Goal: Book appointment/travel/reservation

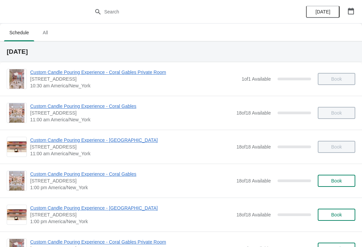
click at [353, 11] on icon "button" at bounding box center [351, 11] width 7 height 7
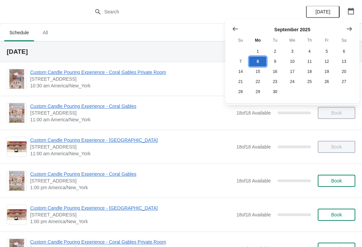
click at [265, 62] on button "8" at bounding box center [257, 61] width 17 height 10
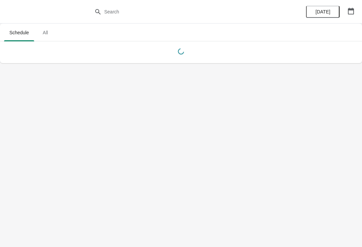
click at [50, 30] on span "All" at bounding box center [45, 32] width 17 height 12
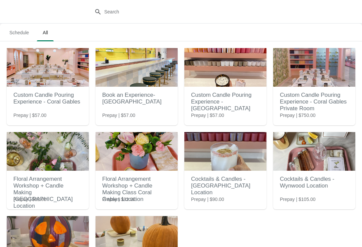
click at [25, 34] on span "Schedule" at bounding box center [19, 32] width 30 height 12
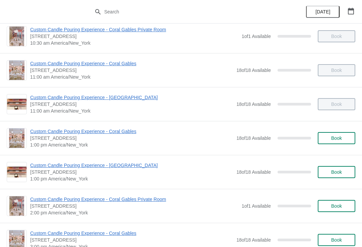
scroll to position [42, 0]
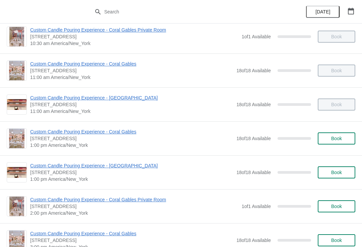
click at [344, 140] on span "Book" at bounding box center [336, 137] width 25 height 5
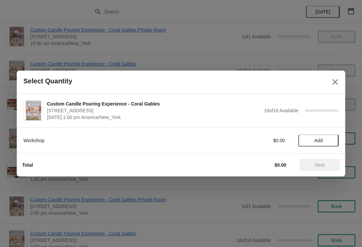
click at [332, 87] on button "Close" at bounding box center [335, 82] width 12 height 12
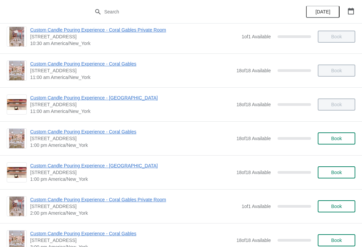
click at [339, 144] on button "Book" at bounding box center [337, 138] width 38 height 12
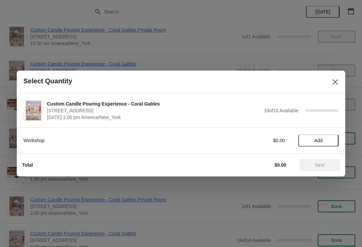
click at [329, 146] on button "Add" at bounding box center [318, 140] width 40 height 12
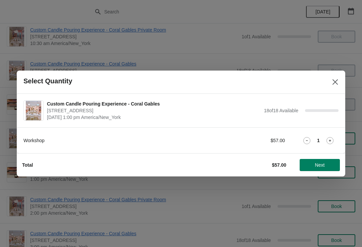
click at [329, 143] on icon at bounding box center [330, 140] width 7 height 7
click at [332, 139] on icon at bounding box center [330, 140] width 7 height 7
click at [333, 142] on icon at bounding box center [330, 140] width 7 height 7
click at [327, 169] on button "Next" at bounding box center [320, 165] width 40 height 12
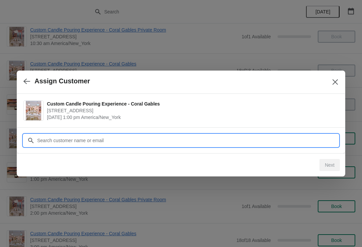
click at [326, 142] on input "Customer" at bounding box center [188, 140] width 302 height 12
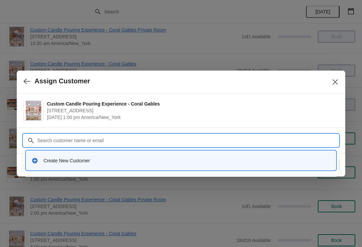
click at [53, 162] on div "Create New Customer" at bounding box center [187, 160] width 287 height 7
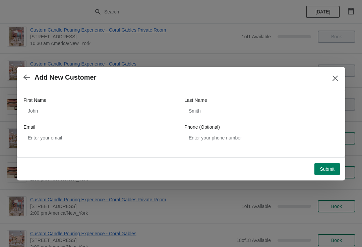
click at [338, 74] on button "Close" at bounding box center [335, 78] width 12 height 12
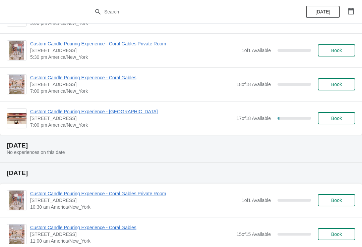
scroll to position [372, 0]
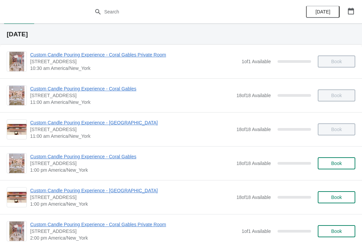
scroll to position [23, 0]
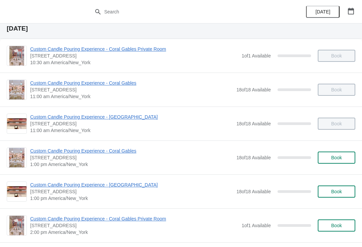
click at [337, 194] on span "Book" at bounding box center [336, 190] width 11 height 5
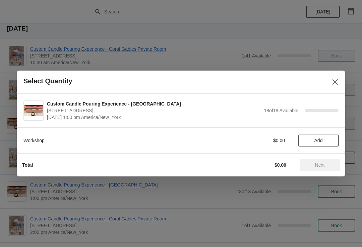
click at [326, 142] on span "Add" at bounding box center [319, 140] width 28 height 5
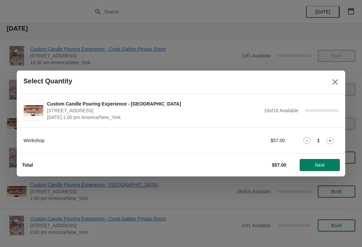
click at [330, 143] on icon at bounding box center [330, 140] width 7 height 7
click at [327, 141] on icon at bounding box center [330, 140] width 7 height 7
click at [327, 164] on span "Next" at bounding box center [320, 164] width 30 height 5
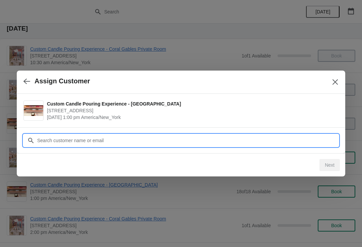
click at [303, 143] on input "Customer" at bounding box center [188, 140] width 302 height 12
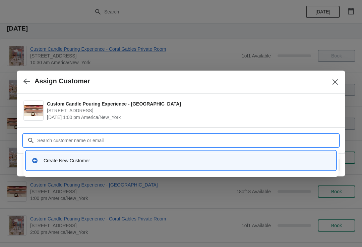
click at [176, 160] on div "Create New Customer" at bounding box center [187, 160] width 287 height 7
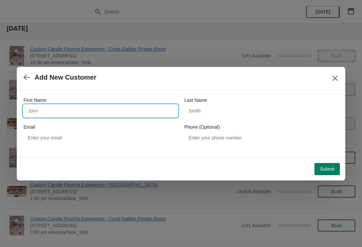
click at [124, 106] on input "First Name" at bounding box center [100, 111] width 154 height 12
type input "[PERSON_NAME]"
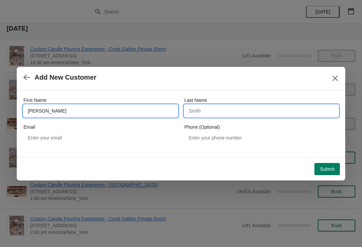
click at [260, 110] on input "Last Name" at bounding box center [261, 111] width 154 height 12
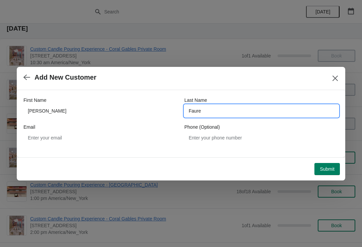
type input "Faure"
click at [330, 167] on span "Submit" at bounding box center [327, 168] width 15 height 5
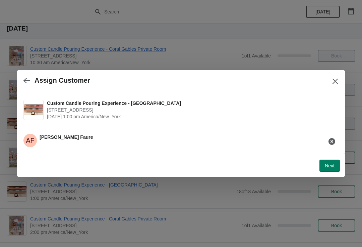
click at [334, 165] on span "Next" at bounding box center [330, 165] width 10 height 5
select select "Friend"
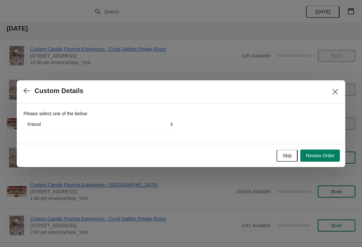
click at [330, 155] on span "Review Order" at bounding box center [320, 155] width 29 height 5
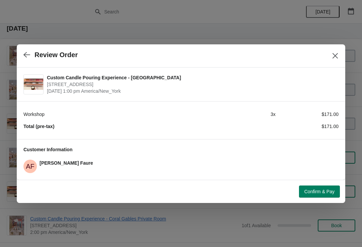
click at [330, 188] on span "Confirm & Pay" at bounding box center [320, 190] width 30 height 5
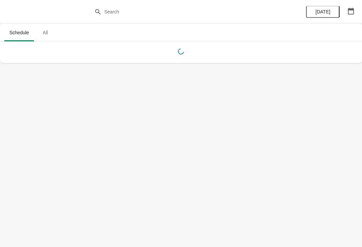
click at [323, 11] on span "[DATE]" at bounding box center [323, 11] width 15 height 5
click at [325, 15] on button "[DATE]" at bounding box center [323, 12] width 34 height 12
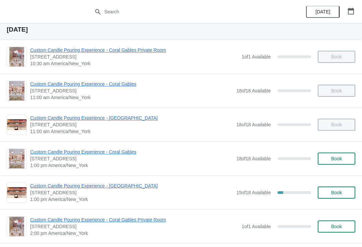
scroll to position [23, 0]
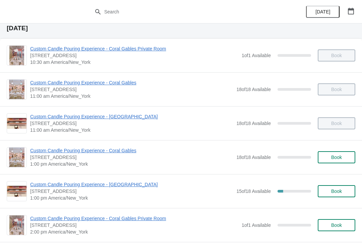
click at [330, 194] on button "Book" at bounding box center [337, 191] width 38 height 12
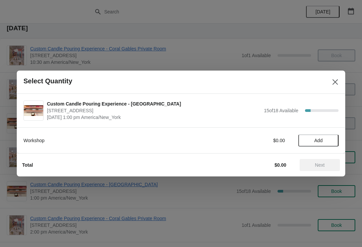
click at [333, 140] on button "Add" at bounding box center [318, 140] width 40 height 12
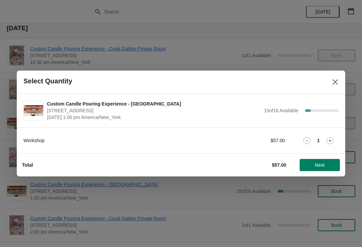
click at [320, 167] on span "Next" at bounding box center [320, 164] width 10 height 5
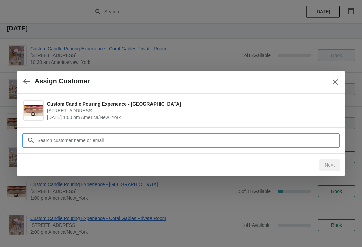
click at [240, 134] on input "Customer" at bounding box center [188, 140] width 302 height 12
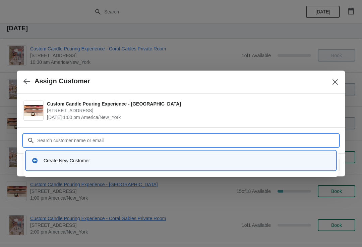
click at [195, 160] on div "Create New Customer" at bounding box center [187, 160] width 287 height 7
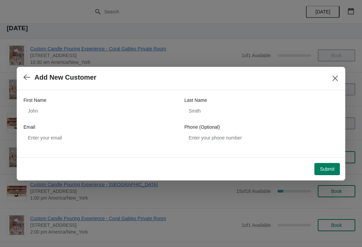
click at [326, 169] on span "Submit" at bounding box center [327, 168] width 15 height 5
click at [334, 76] on icon "Close" at bounding box center [335, 77] width 5 height 5
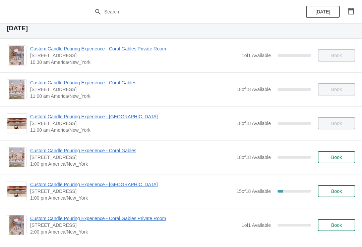
click at [343, 156] on span "Book" at bounding box center [336, 156] width 25 height 5
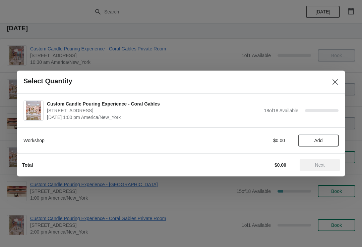
click at [332, 79] on icon "Close" at bounding box center [335, 81] width 7 height 7
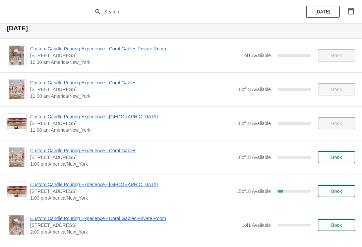
click at [338, 193] on span "Book" at bounding box center [336, 190] width 11 height 5
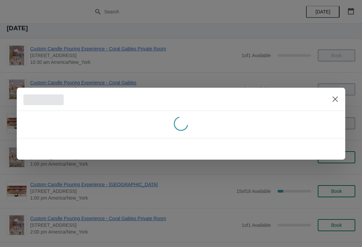
scroll to position [0, 0]
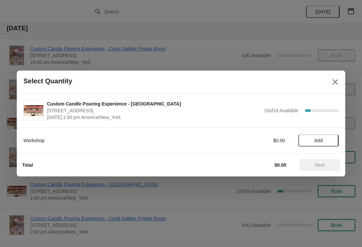
click at [326, 138] on span "Add" at bounding box center [319, 140] width 28 height 5
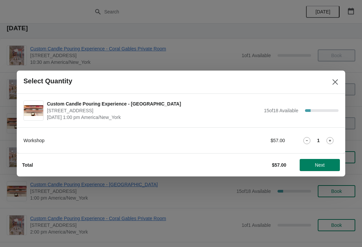
click at [326, 165] on span "Next" at bounding box center [320, 164] width 30 height 5
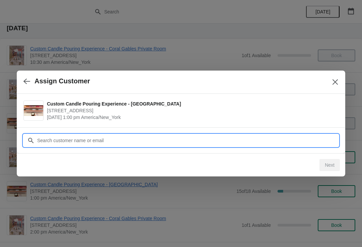
click at [287, 138] on input "Customer" at bounding box center [188, 140] width 302 height 12
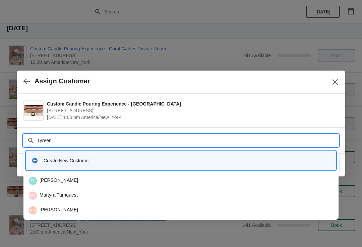
type input "Tyreene"
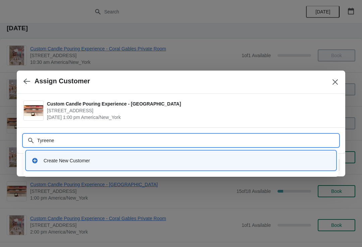
click at [107, 161] on div "Create New Customer" at bounding box center [187, 160] width 287 height 7
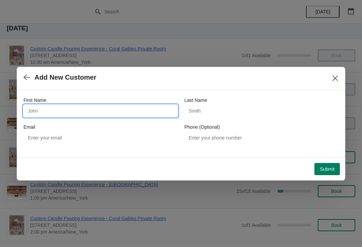
click at [138, 109] on input "First Name" at bounding box center [100, 111] width 154 height 12
type input "Tyreene"
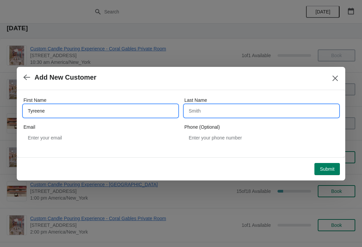
click at [240, 110] on input "Last Name" at bounding box center [261, 111] width 154 height 12
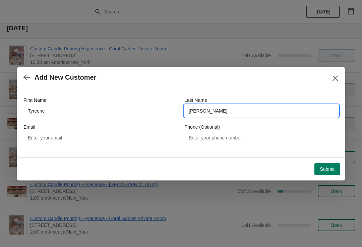
type input "Taylor"
click at [333, 161] on div "Submit" at bounding box center [179, 167] width 321 height 15
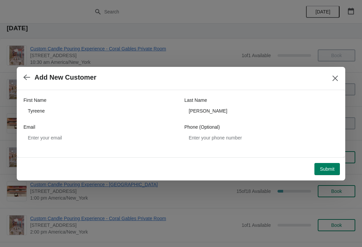
click at [325, 170] on span "Submit" at bounding box center [327, 168] width 15 height 5
